Goal: Task Accomplishment & Management: Use online tool/utility

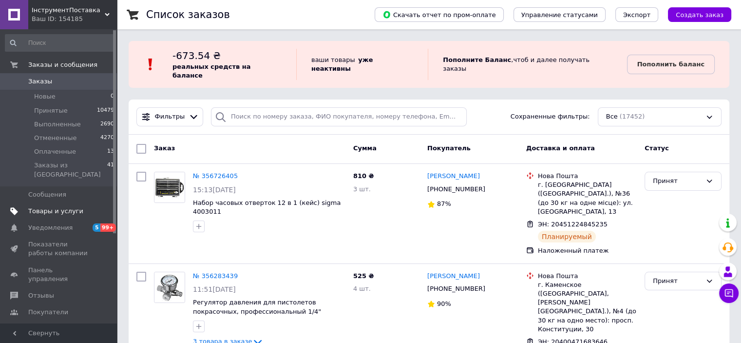
click at [68, 203] on link "Товары и услуги" at bounding box center [60, 211] width 120 height 17
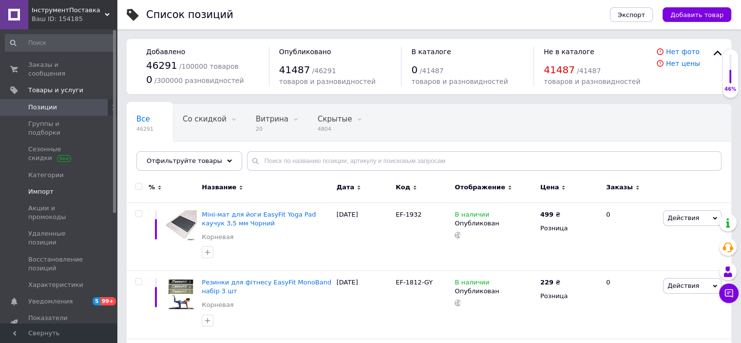
click at [49, 187] on span "Импорт" at bounding box center [40, 191] width 25 height 9
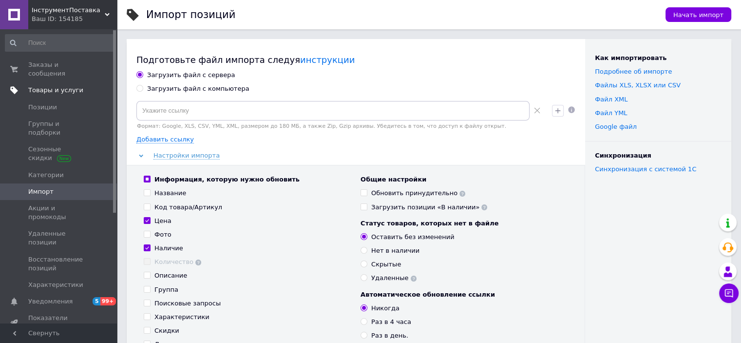
click at [58, 86] on span "Товары и услуги" at bounding box center [55, 90] width 55 height 9
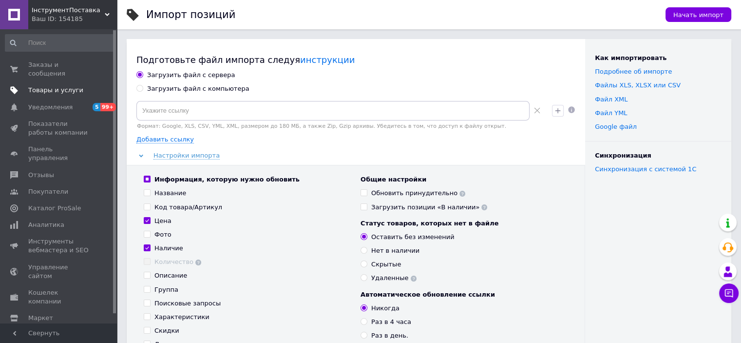
click at [58, 86] on span "Товары и услуги" at bounding box center [55, 90] width 55 height 9
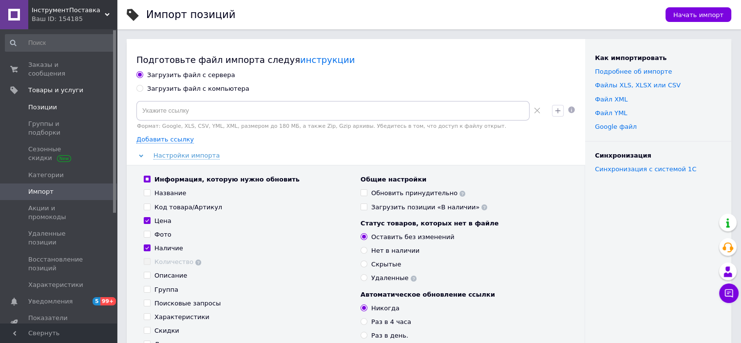
click at [37, 104] on link "Позиции" at bounding box center [60, 107] width 120 height 17
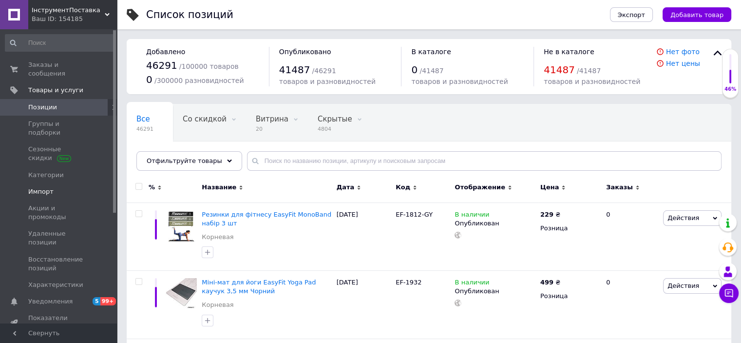
click at [42, 187] on span "Импорт" at bounding box center [40, 191] width 25 height 9
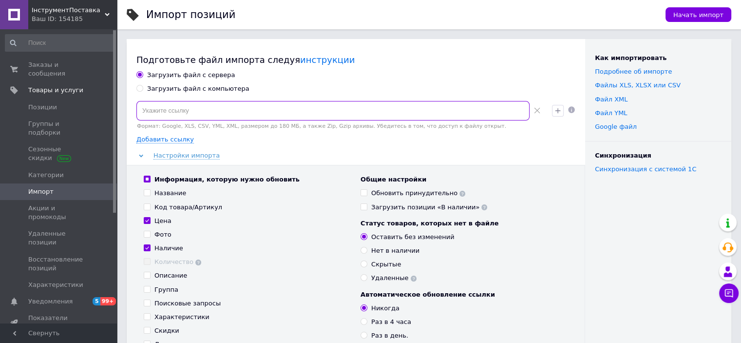
click at [204, 119] on input at bounding box center [332, 110] width 393 height 19
paste input "https://api.dropshipping.ua/api/feeds/890.xml"
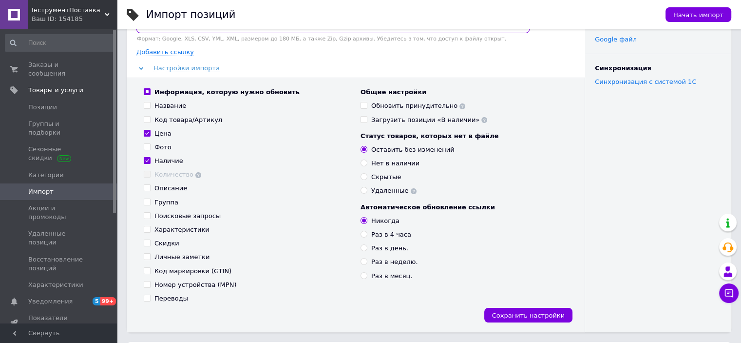
scroll to position [88, 0]
type input "https://api.dropshipping.ua/api/feeds/890.xml"
click at [364, 246] on input "Раз в день." at bounding box center [364, 247] width 6 height 6
radio input "true"
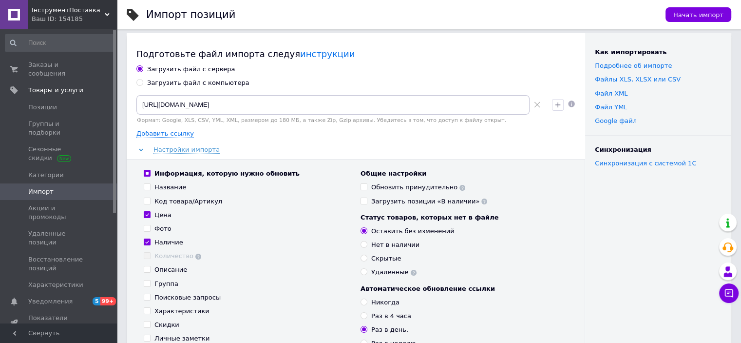
scroll to position [0, 0]
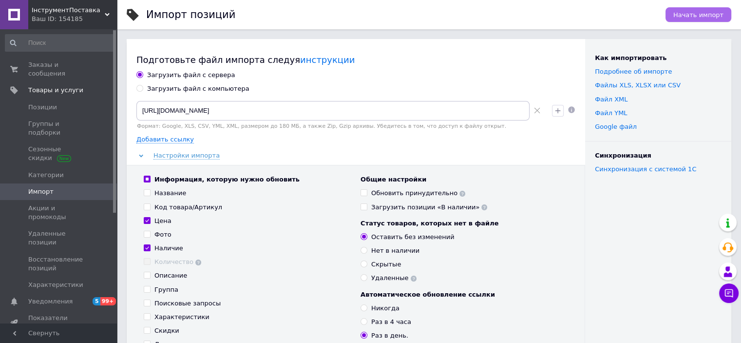
click at [697, 13] on span "Начать импорт" at bounding box center [698, 14] width 50 height 7
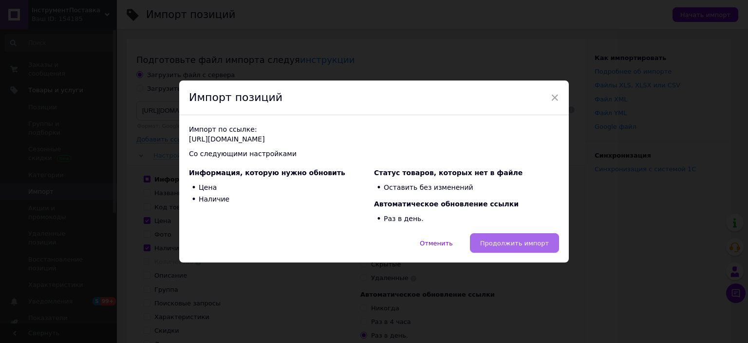
click at [528, 243] on span "Продолжить импорт" at bounding box center [514, 242] width 69 height 7
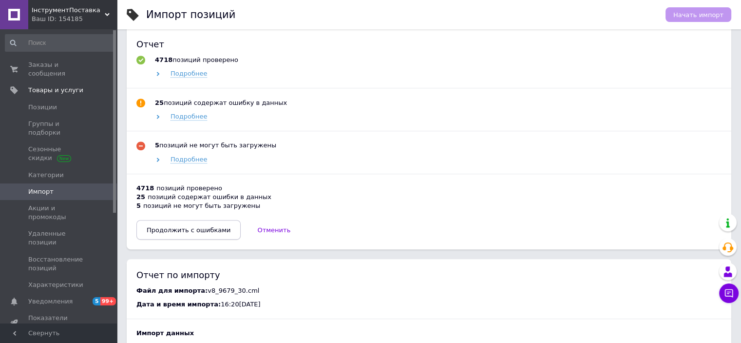
scroll to position [508, 0]
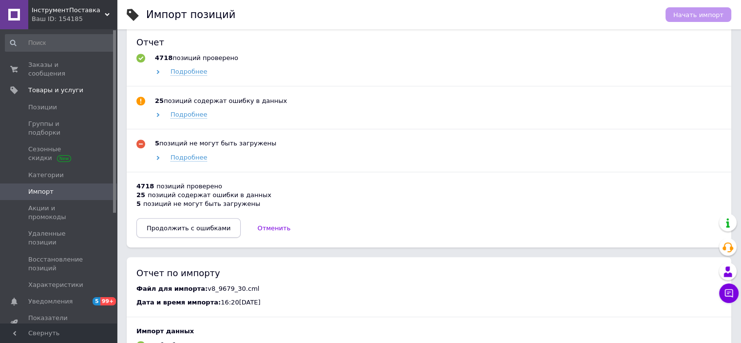
click at [211, 228] on span "Продолжить с ошибками" at bounding box center [189, 227] width 84 height 7
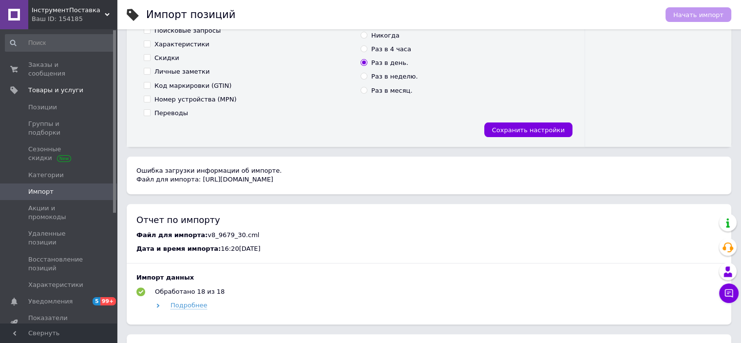
scroll to position [290, 0]
